Goal: Check status: Check status

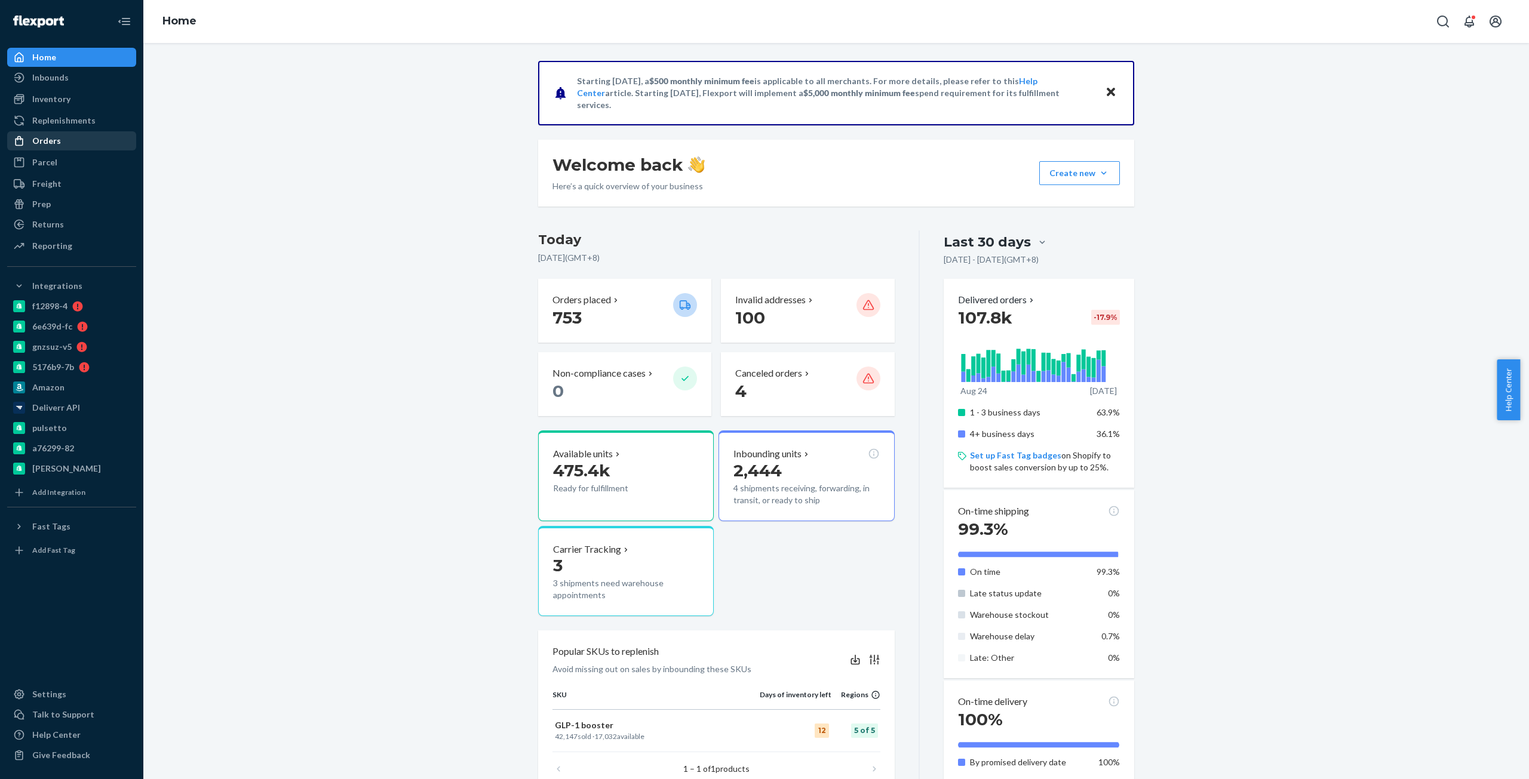
click at [31, 146] on div at bounding box center [22, 141] width 19 height 12
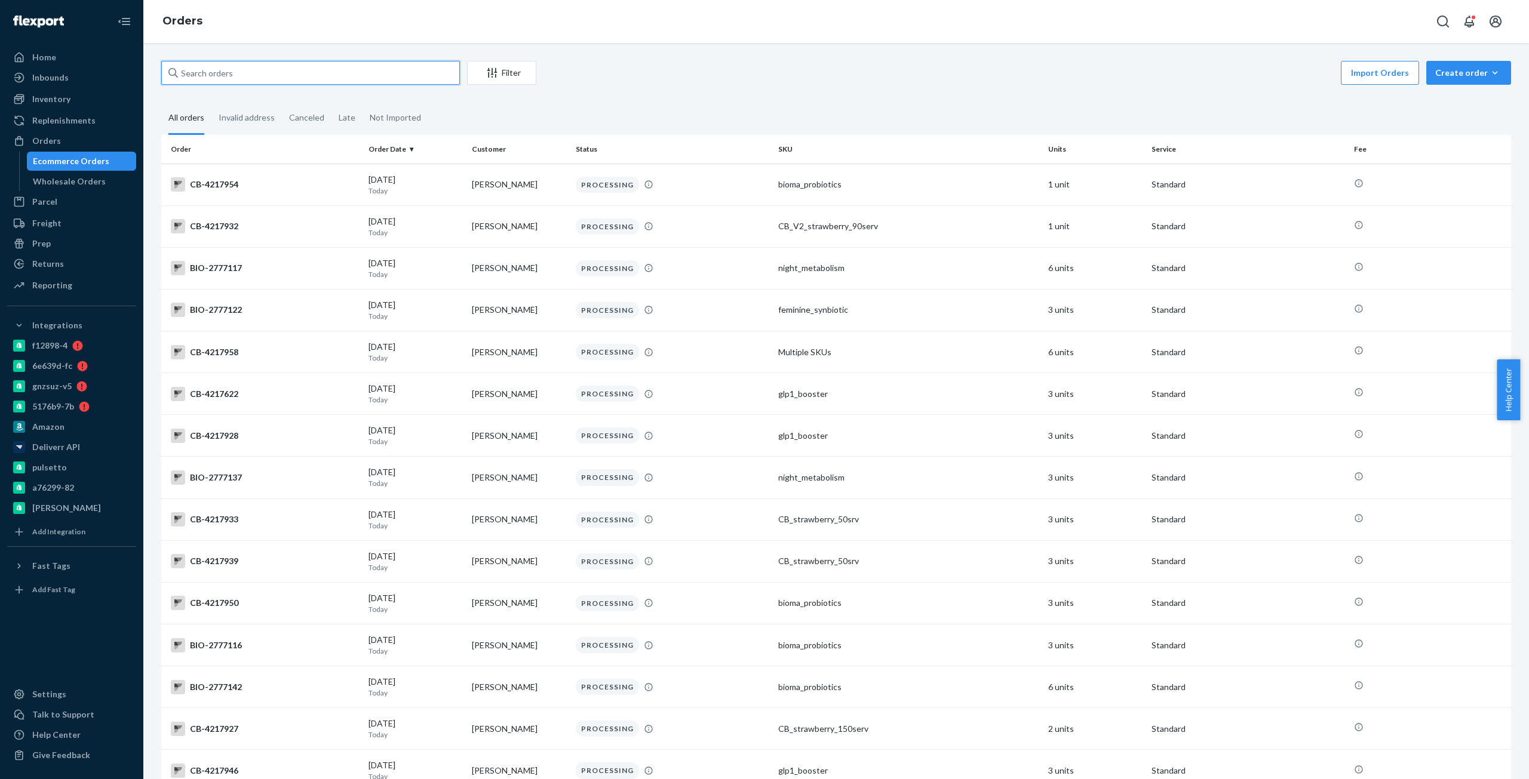
click at [355, 68] on input "text" at bounding box center [310, 73] width 299 height 24
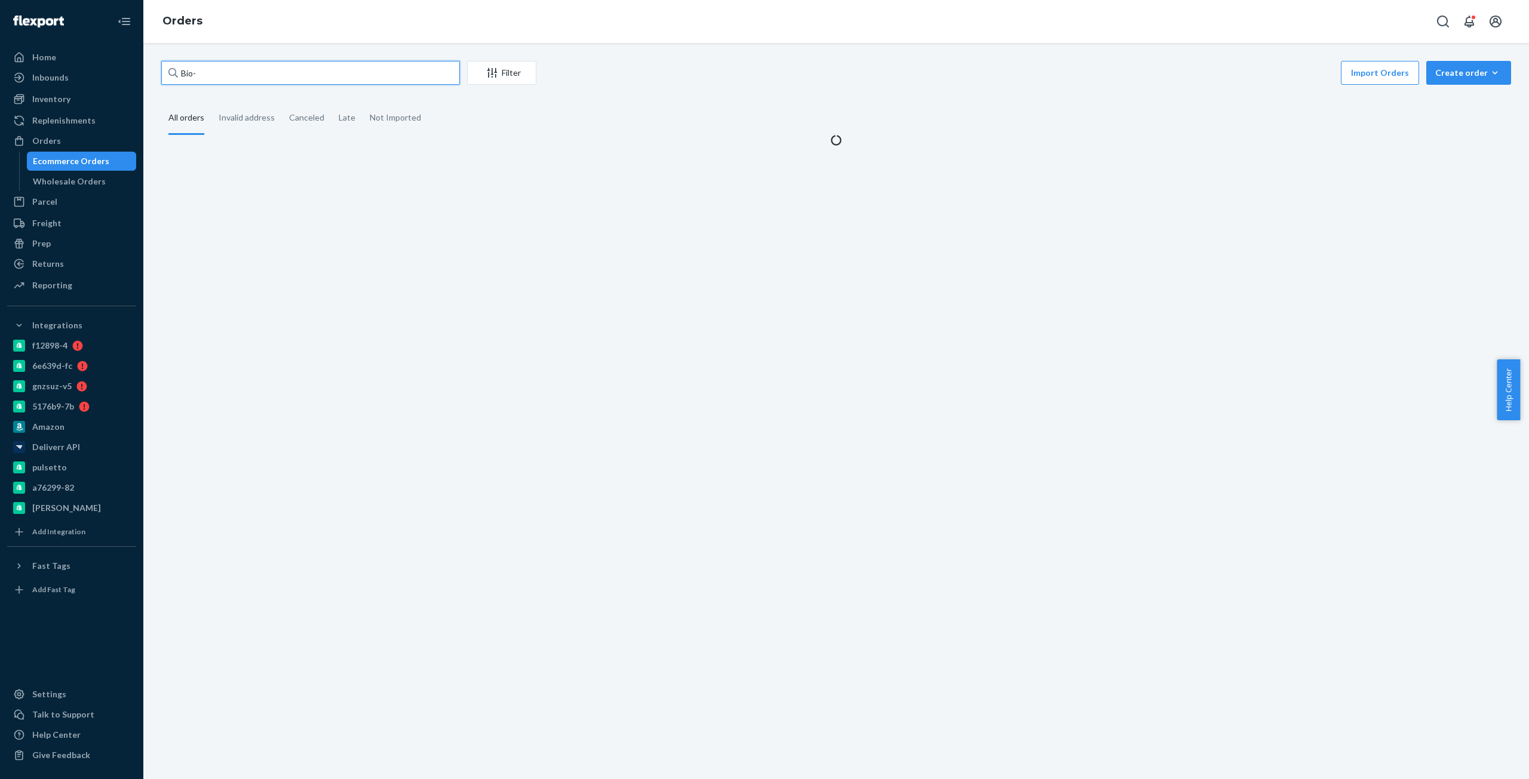
paste input "2708131"
type input "Bio- 2708131"
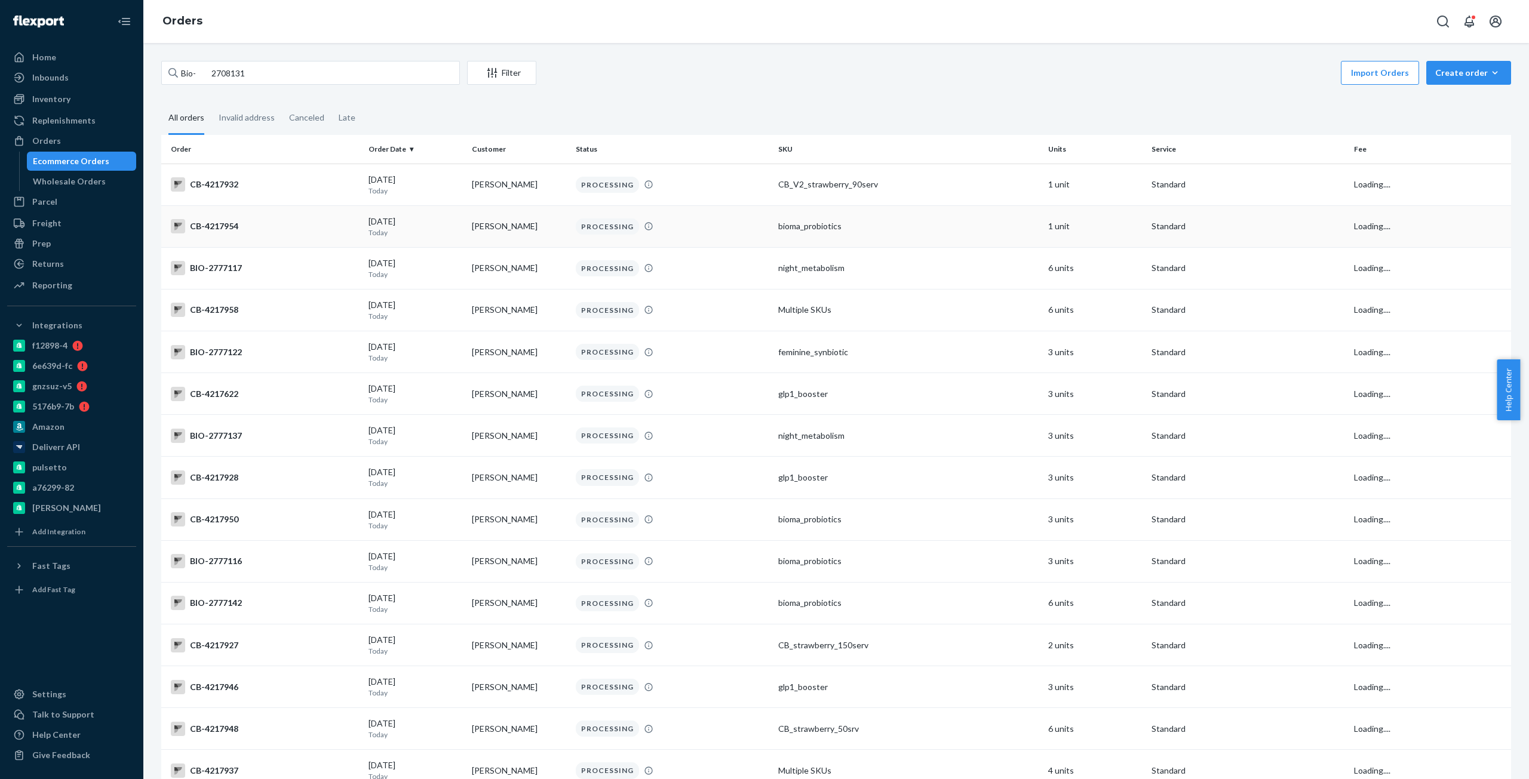
click at [269, 208] on td "CB-4217954" at bounding box center [262, 226] width 202 height 42
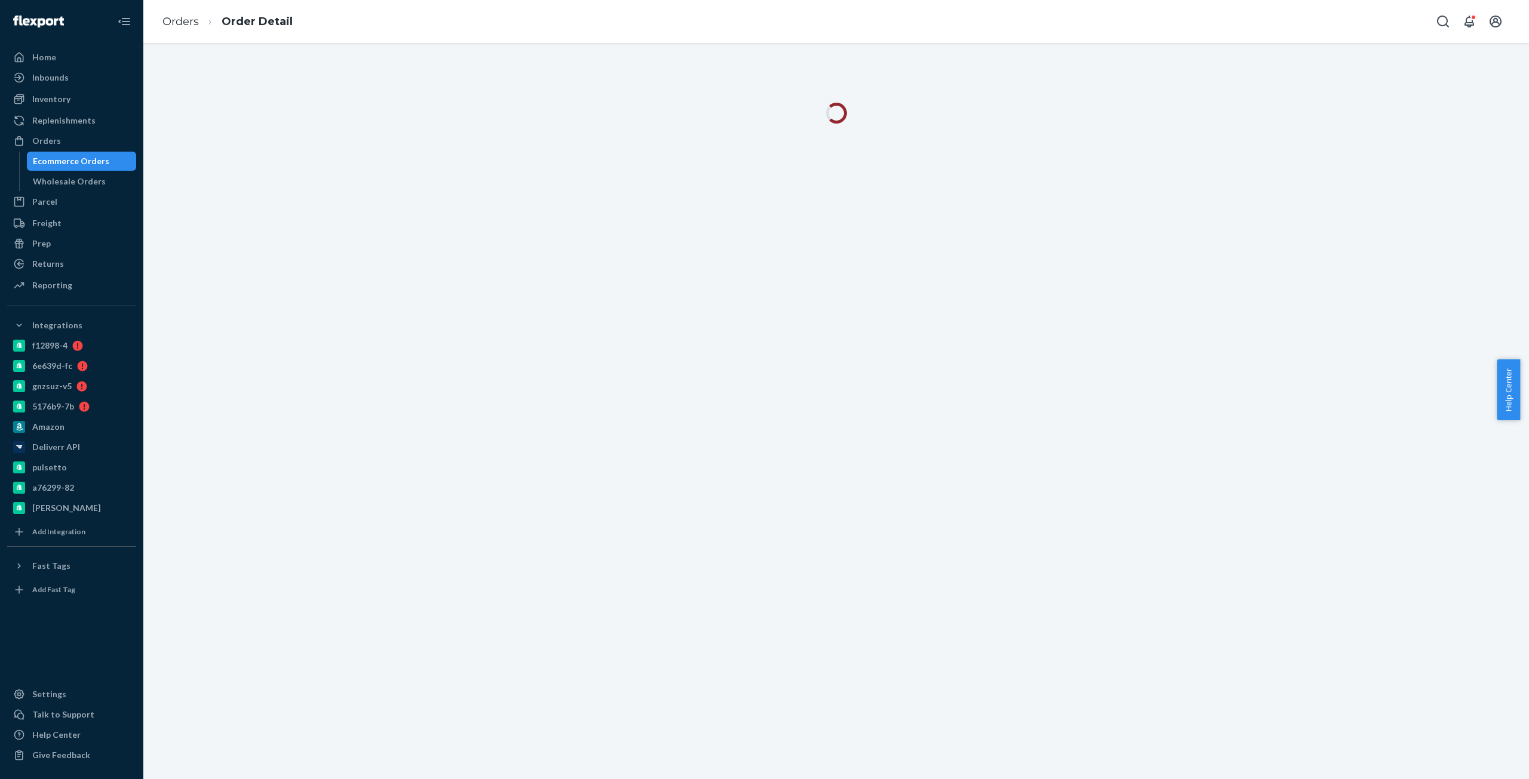
drag, startPoint x: 310, startPoint y: 97, endPoint x: 315, endPoint y: 107, distance: 11.0
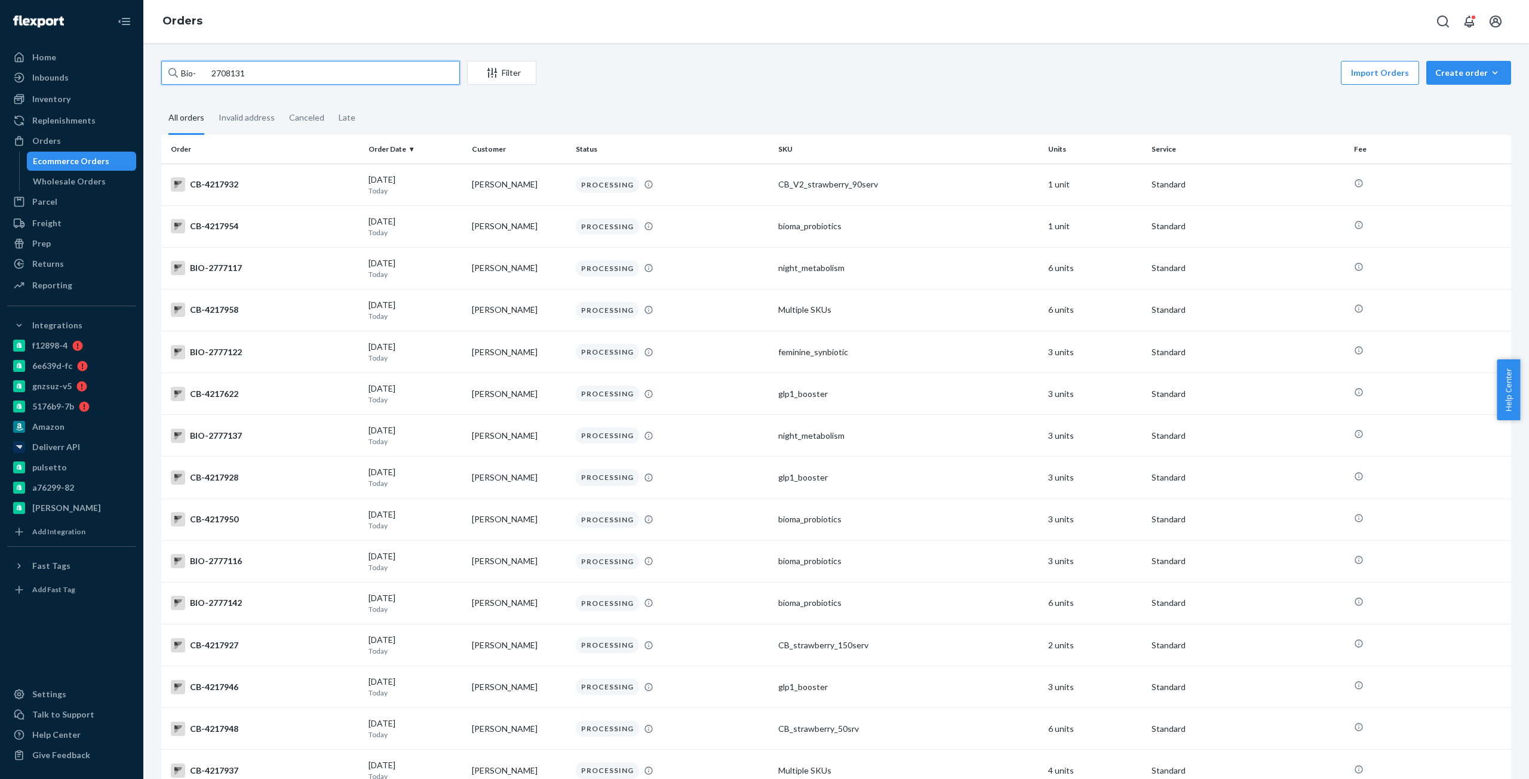
click at [318, 83] on input "Bio- 2708131" at bounding box center [310, 73] width 299 height 24
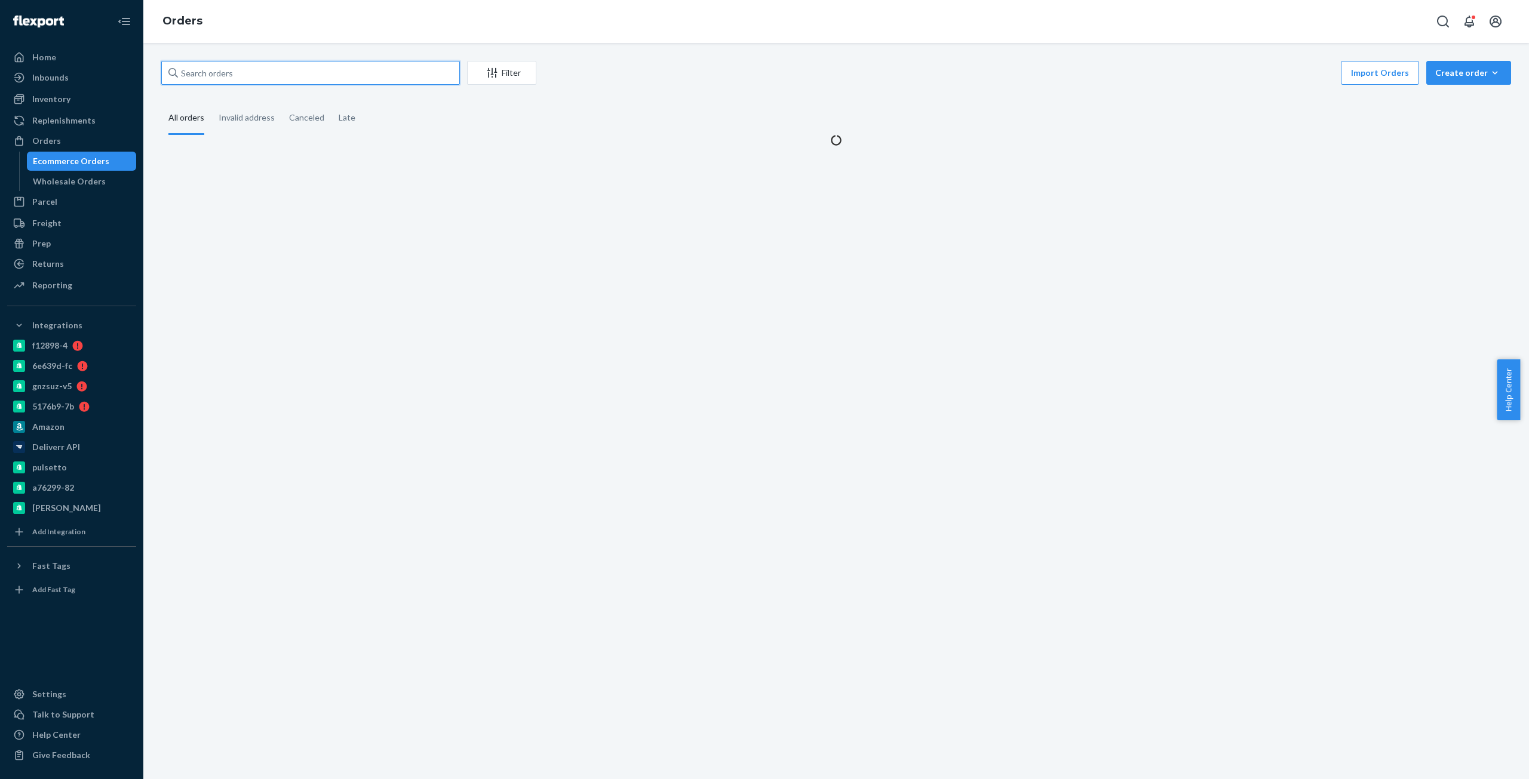
paste input "Bio- 2708131"
type input "Bio- 2708131"
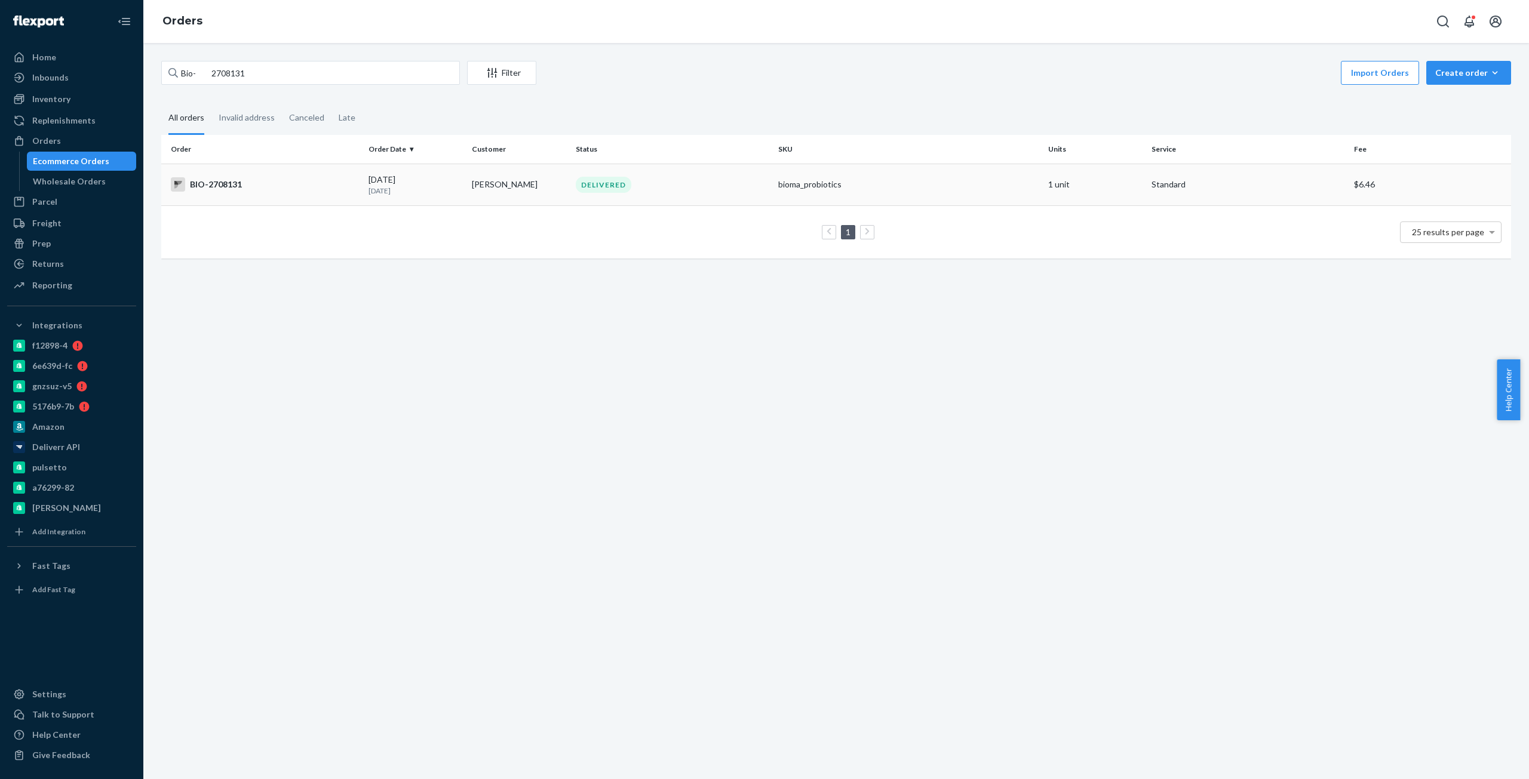
click at [285, 180] on div "BIO-2708131" at bounding box center [265, 184] width 188 height 14
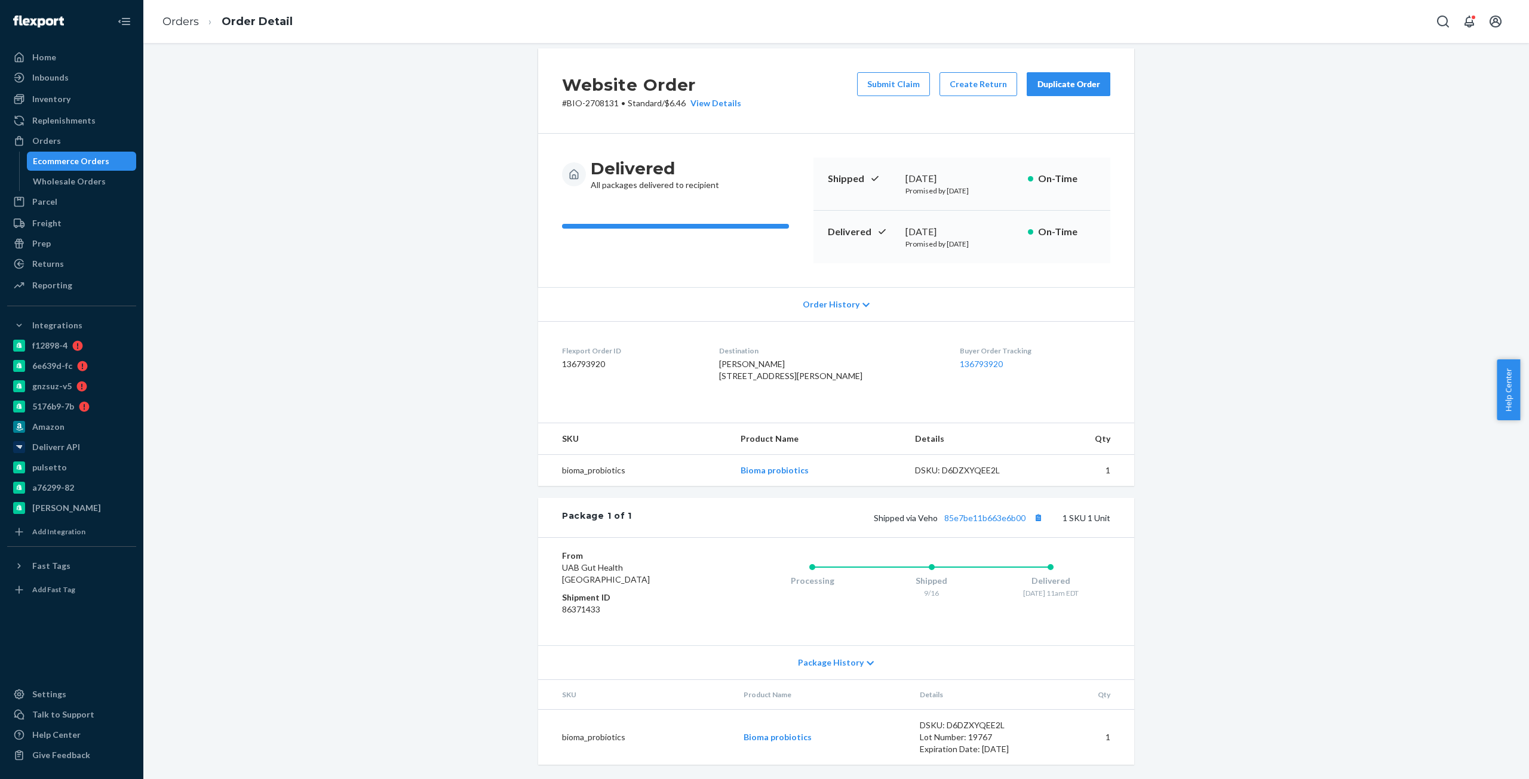
scroll to position [36, 0]
copy link "85e7be11b663e6b00"
drag, startPoint x: 548, startPoint y: 228, endPoint x: 546, endPoint y: 204, distance: 23.4
